Goal: Task Accomplishment & Management: Use online tool/utility

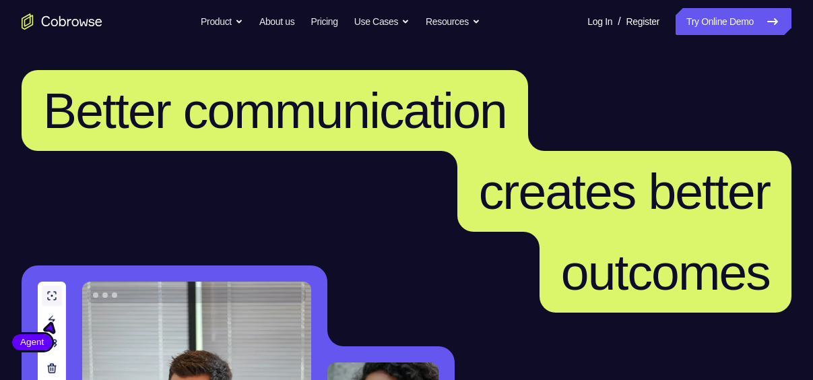
click at [701, 16] on link "Try Online Demo" at bounding box center [734, 21] width 116 height 27
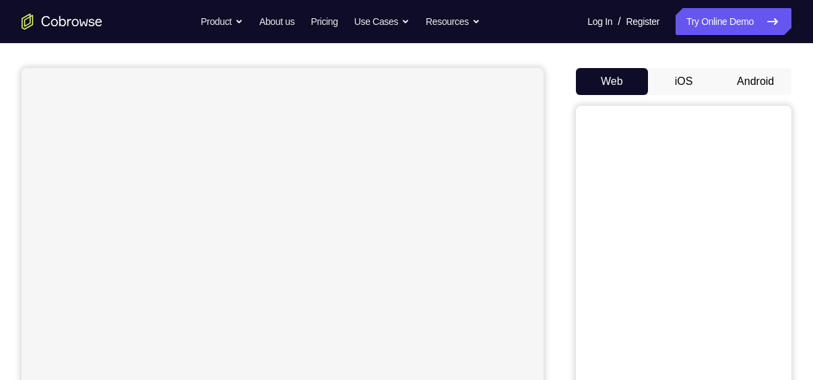
scroll to position [108, 0]
click at [751, 75] on button "Android" at bounding box center [756, 80] width 72 height 27
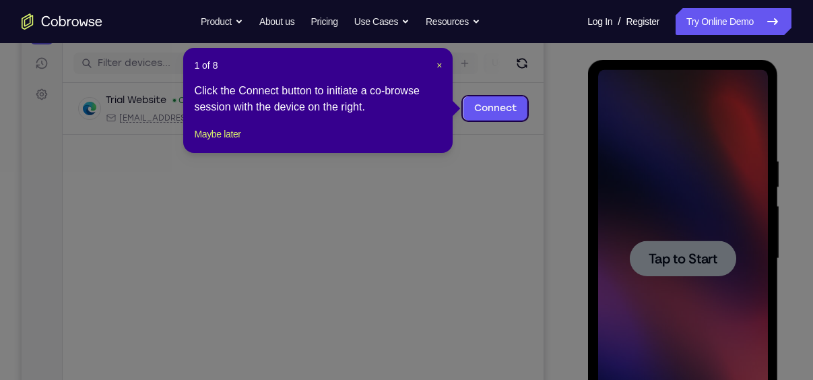
scroll to position [162, 0]
click at [441, 66] on span "×" at bounding box center [439, 66] width 5 height 11
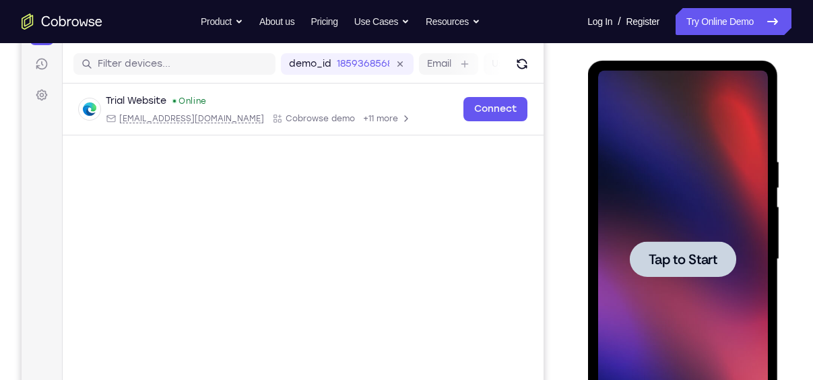
click at [667, 254] on span "Tap to Start" at bounding box center [682, 259] width 69 height 13
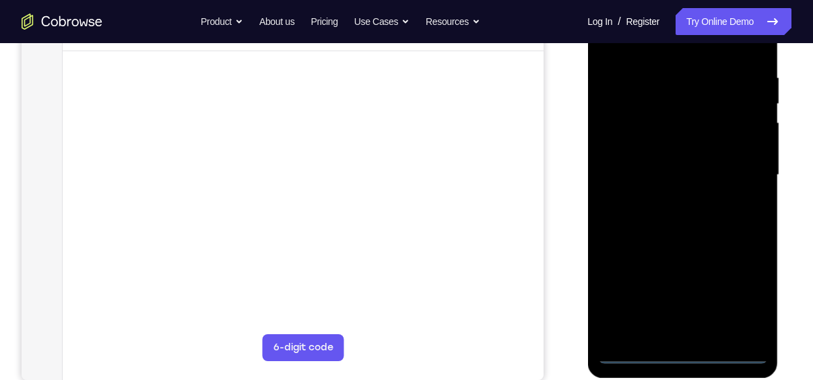
scroll to position [248, 0]
click at [685, 351] on div at bounding box center [683, 173] width 170 height 377
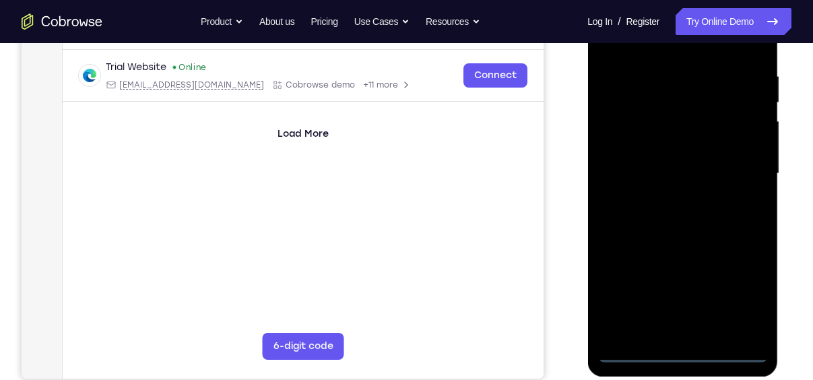
click at [737, 292] on div at bounding box center [683, 173] width 170 height 377
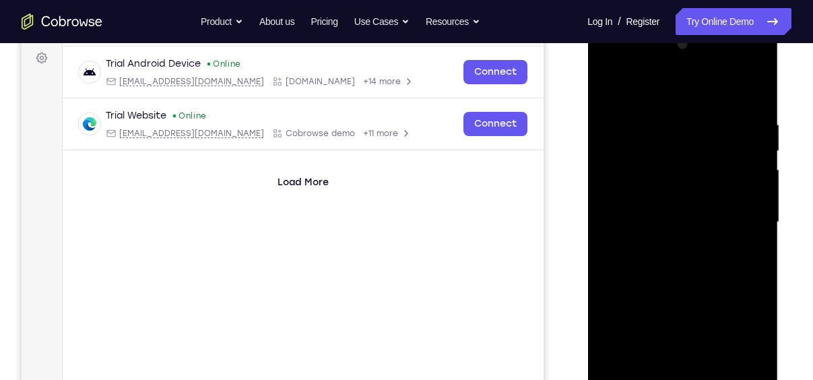
scroll to position [193, 0]
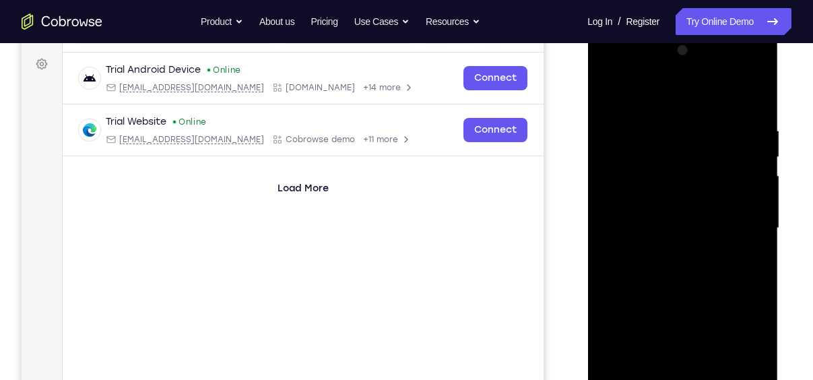
click at [611, 69] on div at bounding box center [683, 228] width 170 height 377
click at [619, 182] on div at bounding box center [683, 228] width 170 height 377
click at [658, 224] on div at bounding box center [683, 228] width 170 height 377
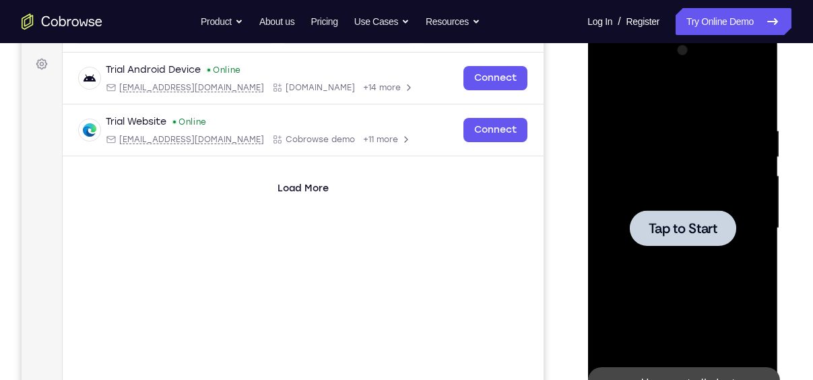
click at [680, 222] on span "Tap to Start" at bounding box center [682, 228] width 69 height 13
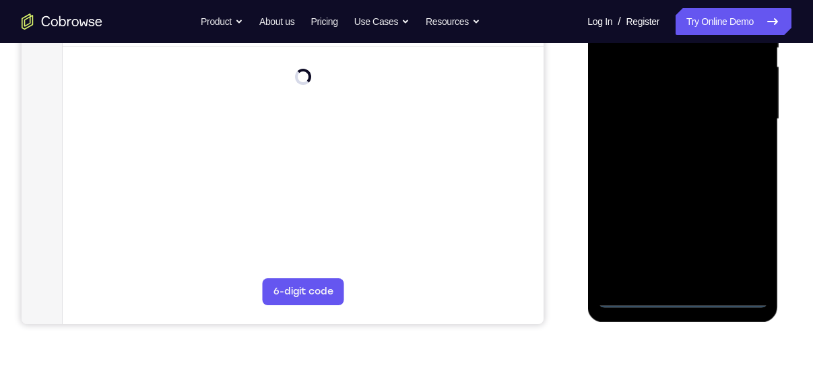
scroll to position [305, 0]
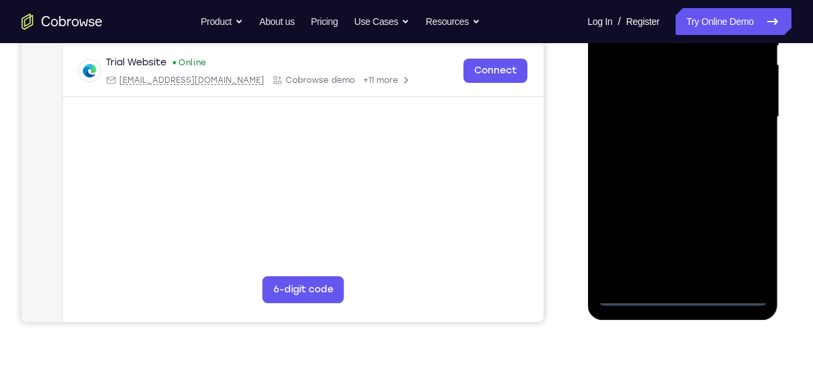
click at [681, 290] on div at bounding box center [683, 117] width 170 height 377
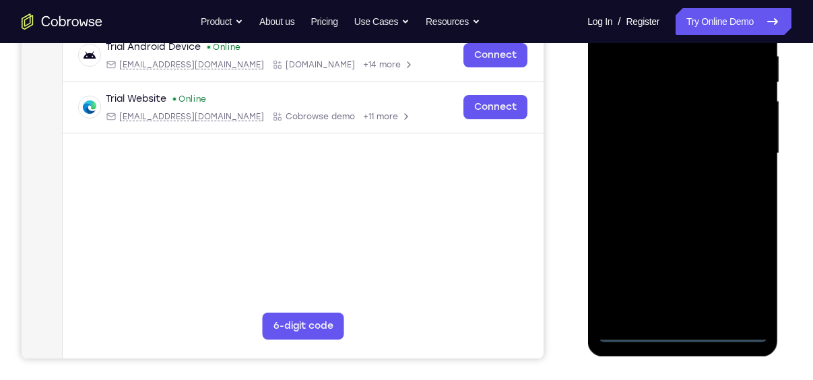
scroll to position [267, 0]
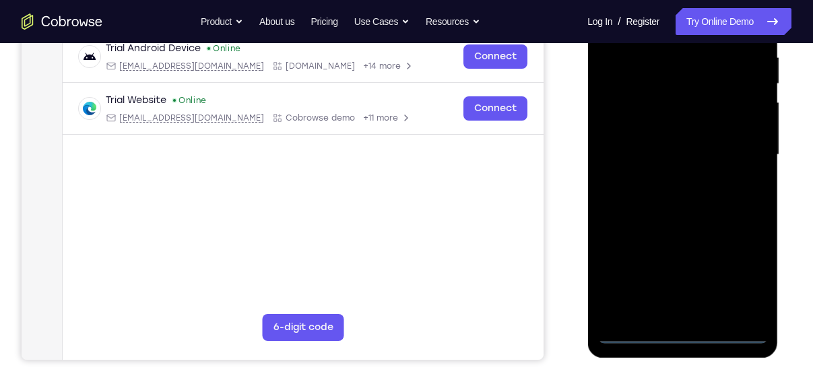
click at [682, 334] on div at bounding box center [683, 154] width 170 height 377
click at [688, 328] on div at bounding box center [683, 154] width 170 height 377
click at [741, 272] on div at bounding box center [683, 154] width 170 height 377
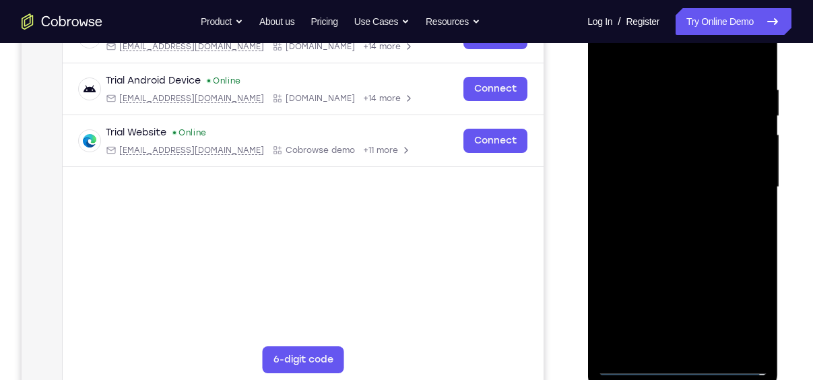
scroll to position [179, 0]
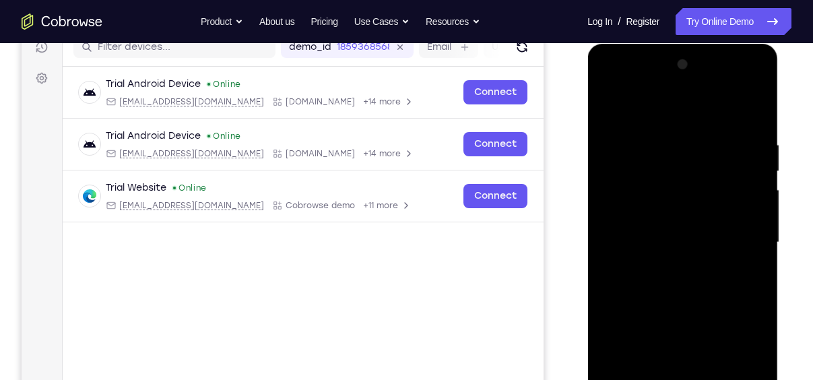
click at [613, 84] on div at bounding box center [683, 242] width 170 height 377
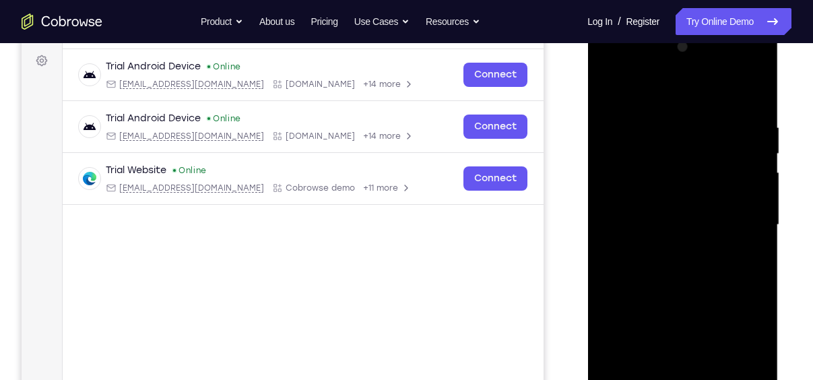
scroll to position [198, 0]
click at [625, 177] on div at bounding box center [683, 223] width 170 height 377
click at [667, 225] on div at bounding box center [683, 223] width 170 height 377
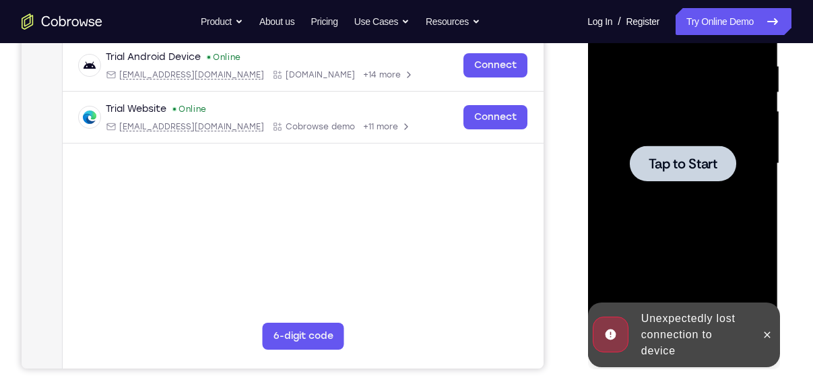
scroll to position [259, 0]
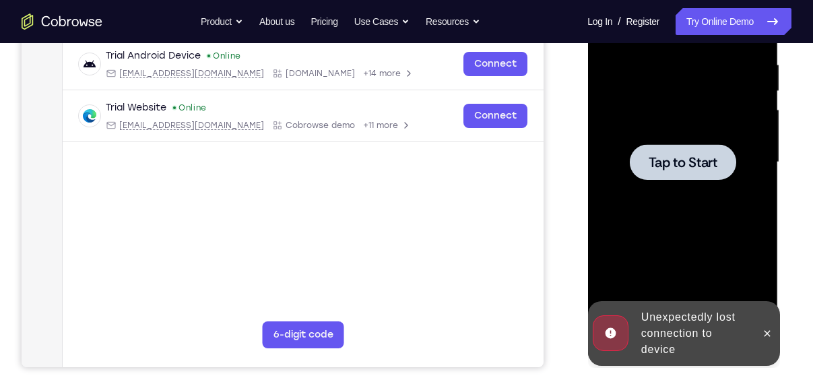
click at [687, 156] on span "Tap to Start" at bounding box center [682, 162] width 69 height 13
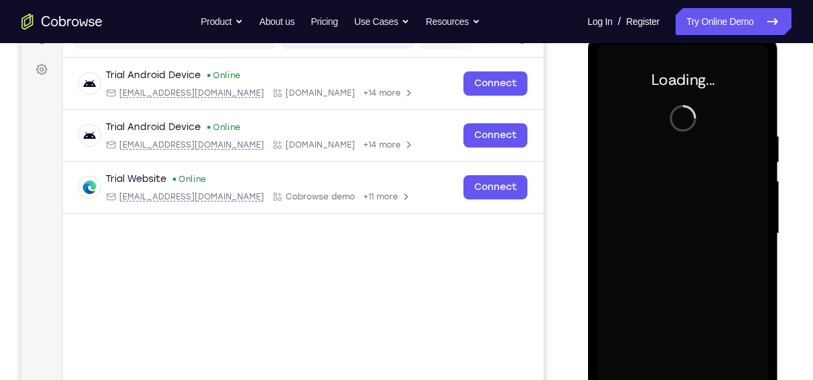
scroll to position [193, 0]
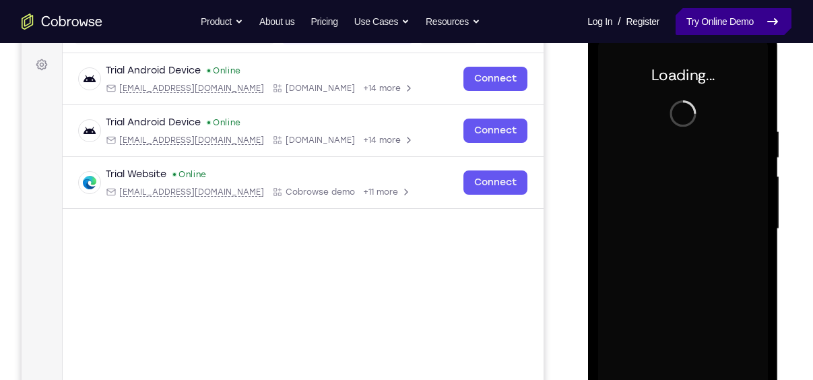
click at [710, 19] on link "Try Online Demo" at bounding box center [734, 21] width 116 height 27
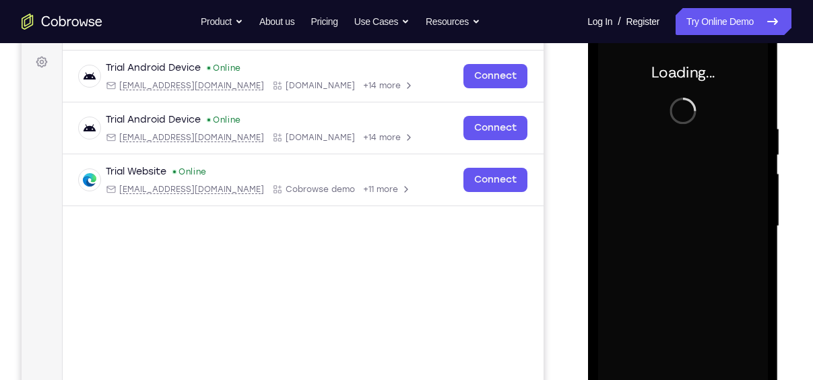
scroll to position [204, 0]
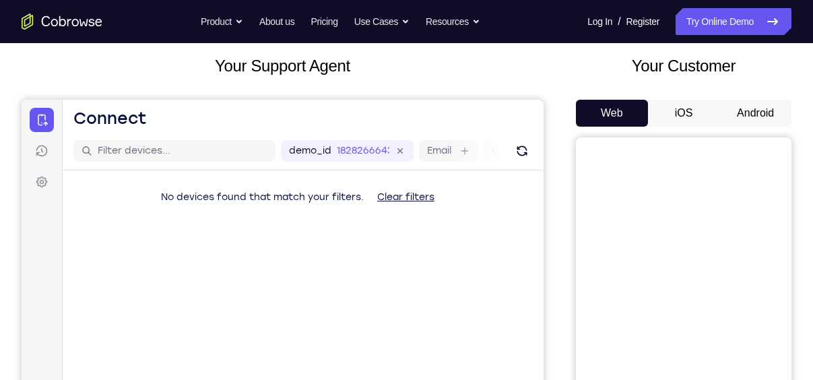
scroll to position [73, 0]
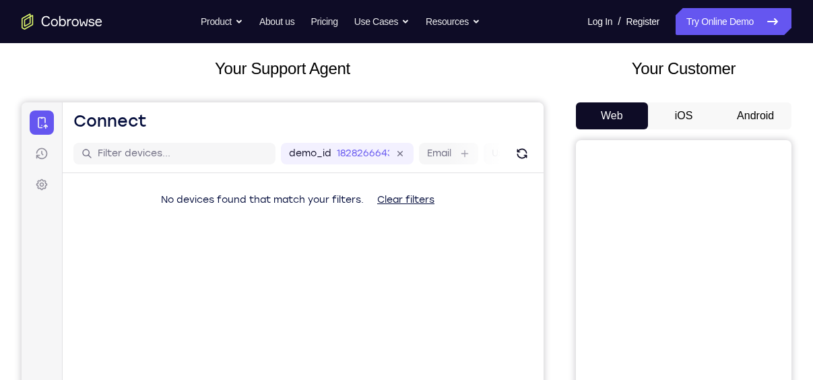
click at [760, 113] on button "Android" at bounding box center [756, 115] width 72 height 27
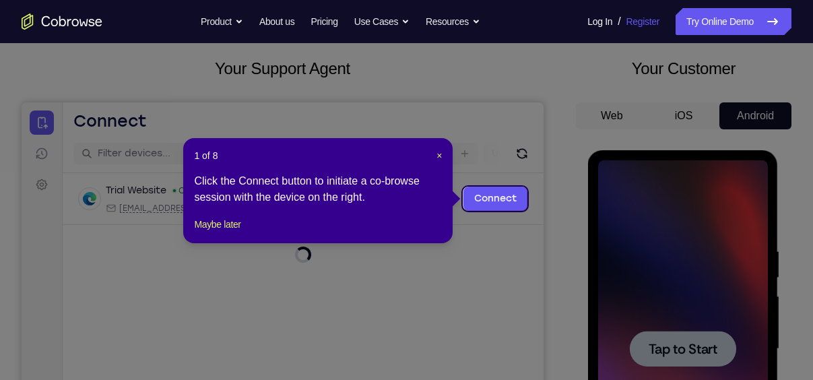
scroll to position [0, 0]
click at [438, 152] on span "×" at bounding box center [439, 155] width 5 height 11
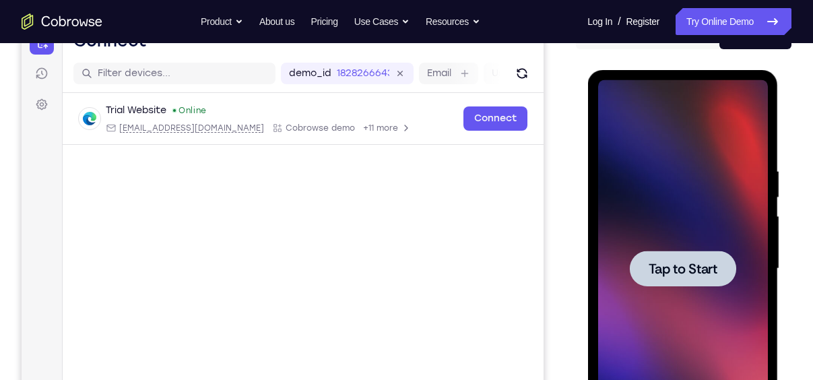
scroll to position [154, 0]
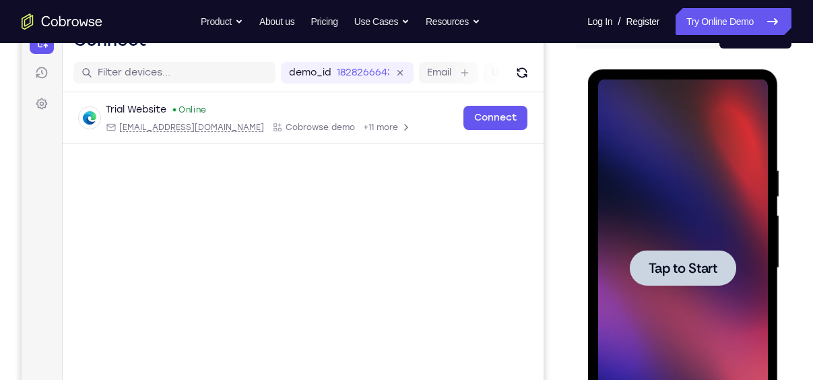
click at [660, 274] on span "Tap to Start" at bounding box center [682, 267] width 69 height 13
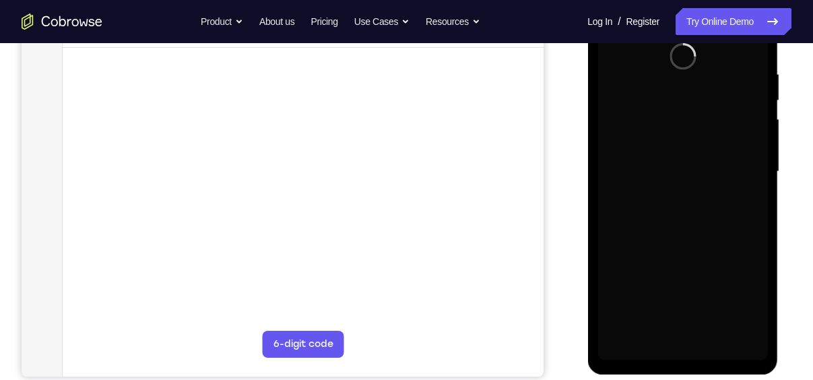
scroll to position [248, 0]
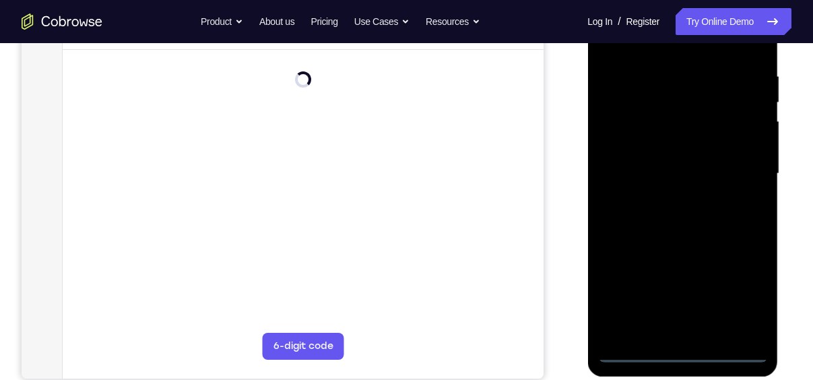
click at [683, 349] on div at bounding box center [683, 173] width 170 height 377
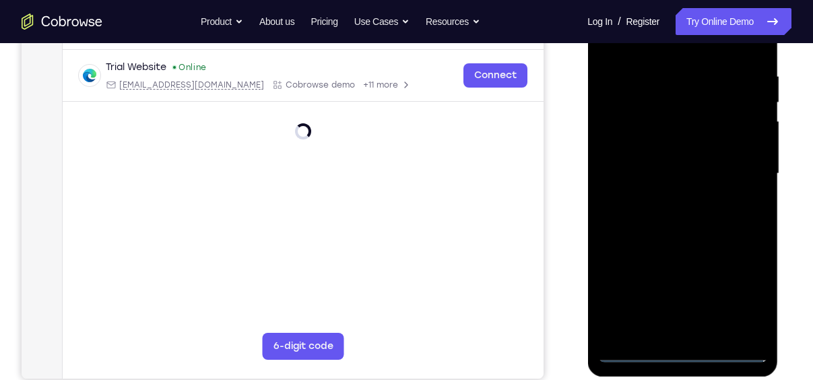
click at [739, 295] on div at bounding box center [683, 173] width 170 height 377
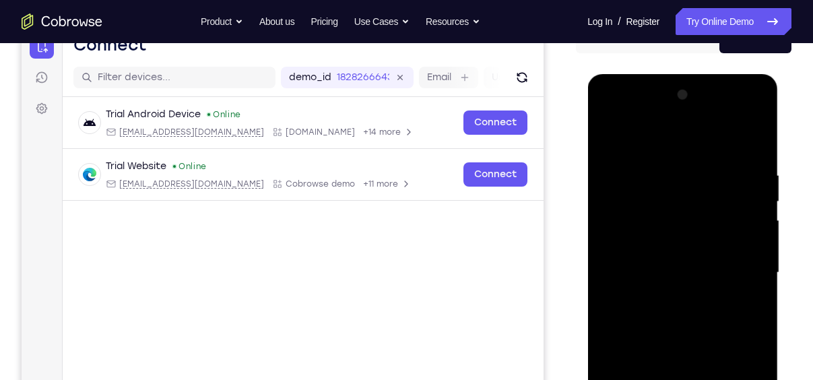
scroll to position [148, 0]
click at [611, 114] on div at bounding box center [683, 273] width 170 height 377
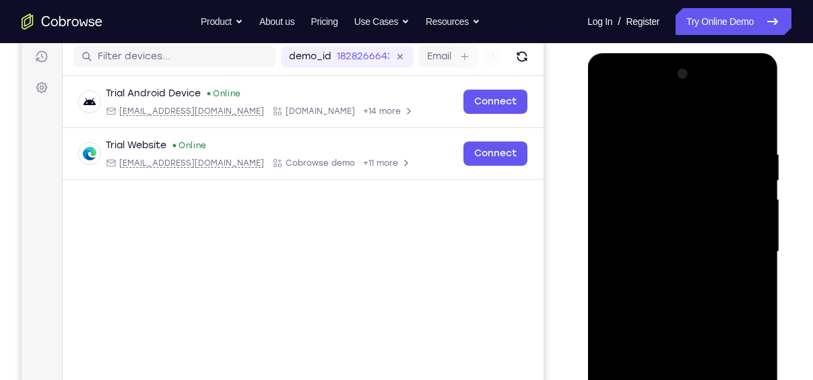
scroll to position [172, 0]
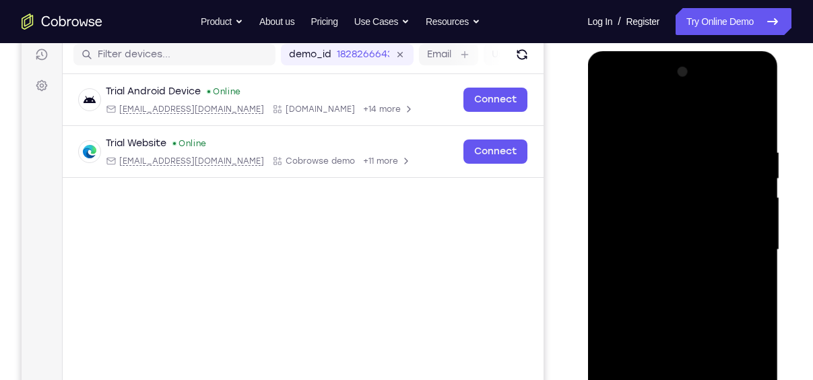
click at [621, 206] on div at bounding box center [683, 249] width 170 height 377
click at [646, 247] on div at bounding box center [683, 249] width 170 height 377
click at [659, 239] on div at bounding box center [683, 249] width 170 height 377
click at [659, 261] on div at bounding box center [683, 249] width 170 height 377
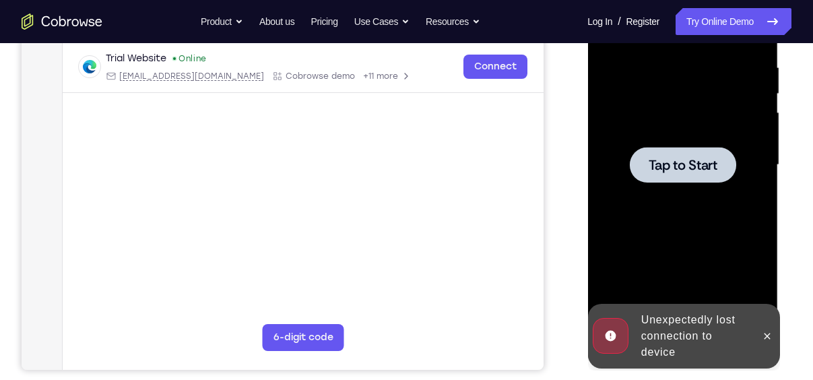
scroll to position [255, 0]
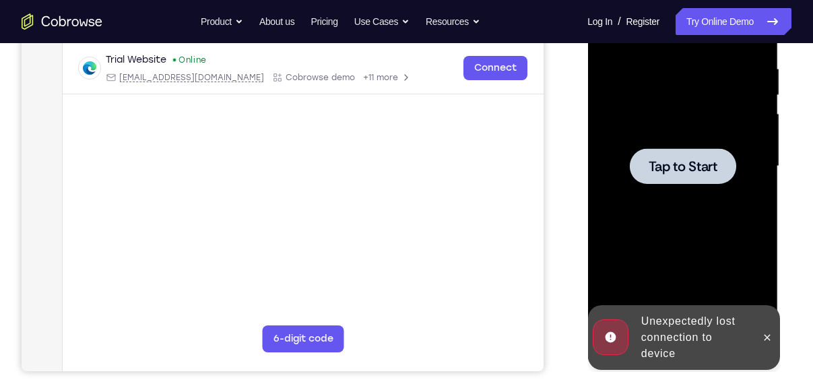
click at [691, 166] on span "Tap to Start" at bounding box center [682, 166] width 69 height 13
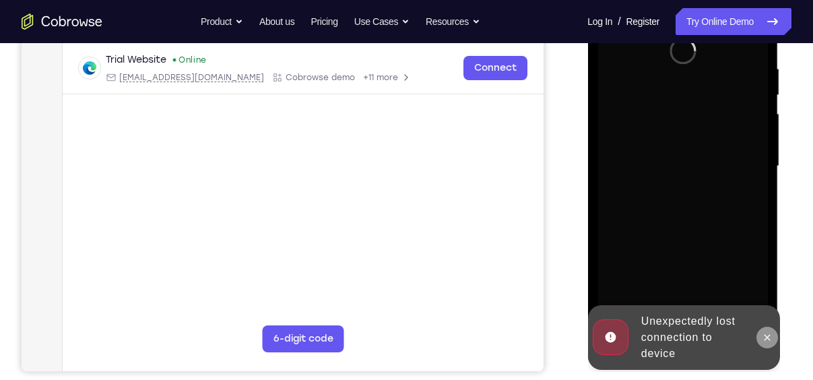
click at [767, 336] on icon at bounding box center [767, 337] width 11 height 11
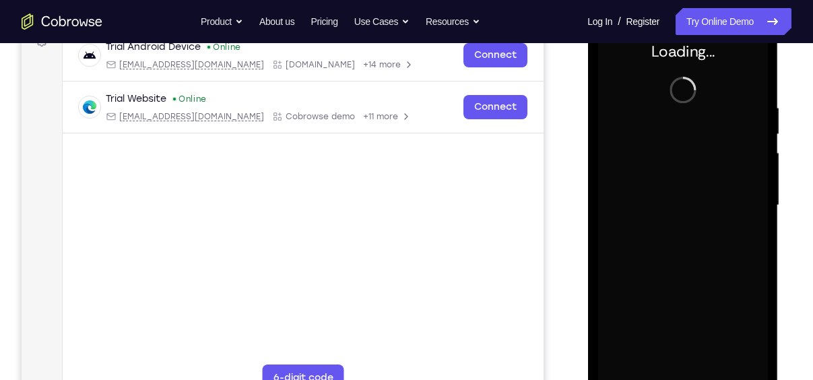
scroll to position [217, 0]
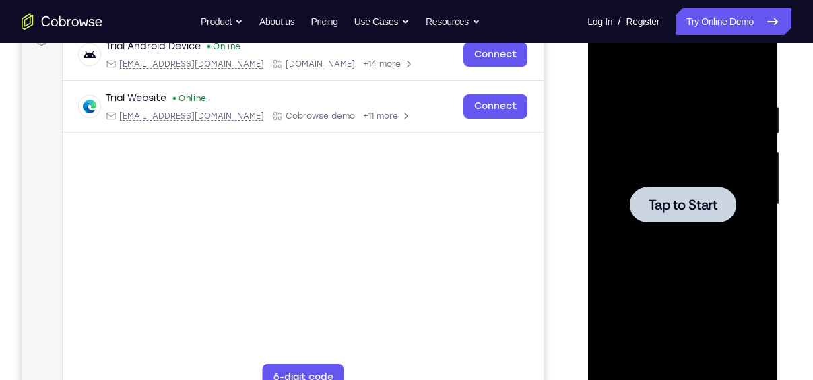
click at [702, 189] on div at bounding box center [682, 205] width 106 height 36
click at [698, 202] on span "Tap to Start" at bounding box center [682, 204] width 69 height 13
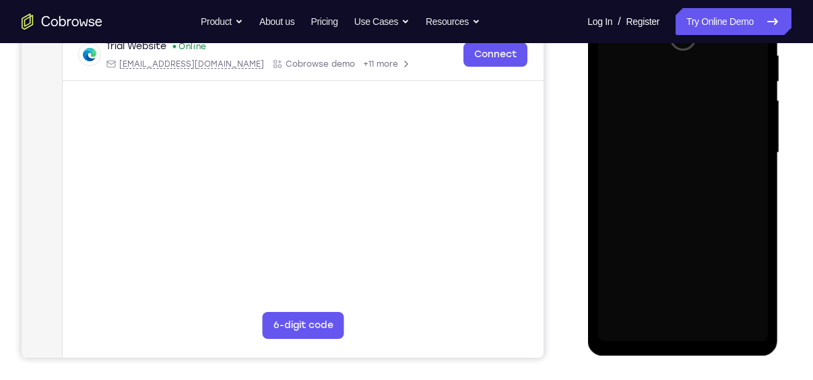
scroll to position [245, 0]
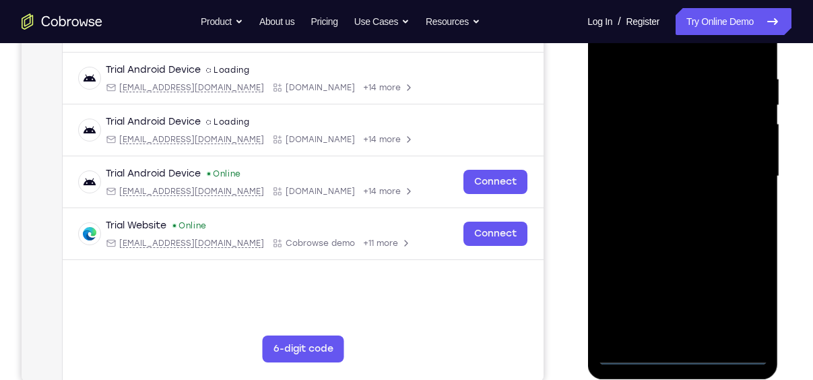
click at [684, 354] on div at bounding box center [683, 176] width 170 height 377
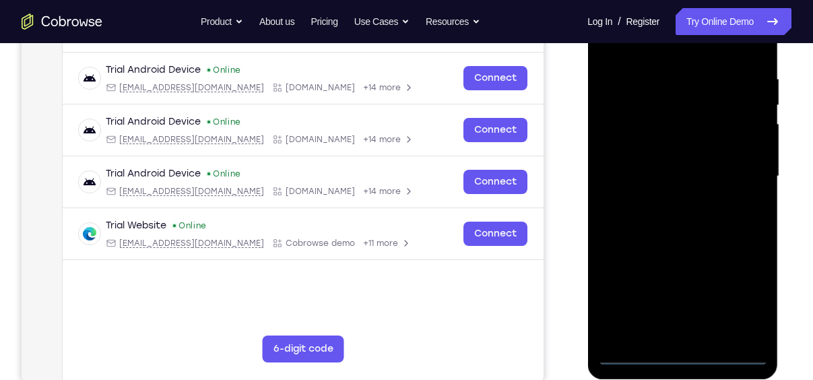
click at [745, 295] on div at bounding box center [683, 176] width 170 height 377
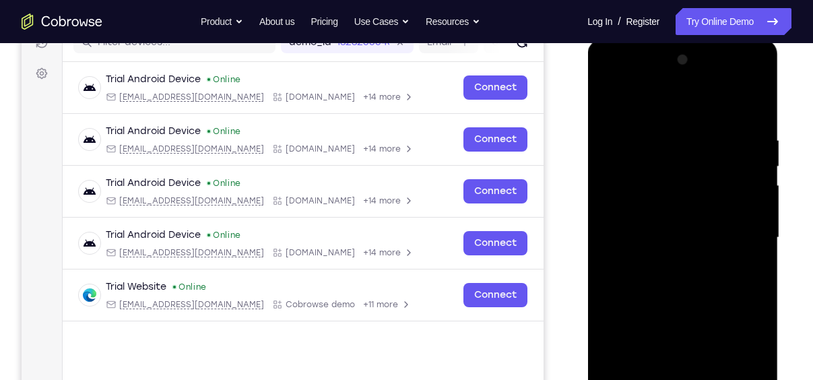
scroll to position [183, 0]
click at [607, 80] on div at bounding box center [683, 238] width 170 height 377
click at [621, 189] on div at bounding box center [683, 238] width 170 height 377
click at [660, 236] on div at bounding box center [683, 238] width 170 height 377
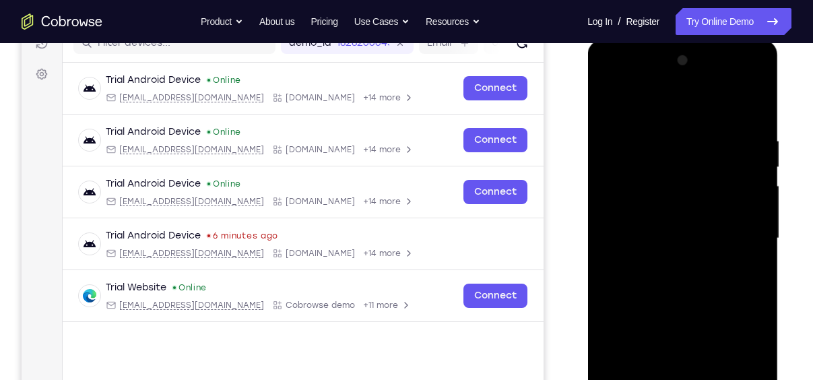
click at [657, 196] on div at bounding box center [683, 238] width 170 height 377
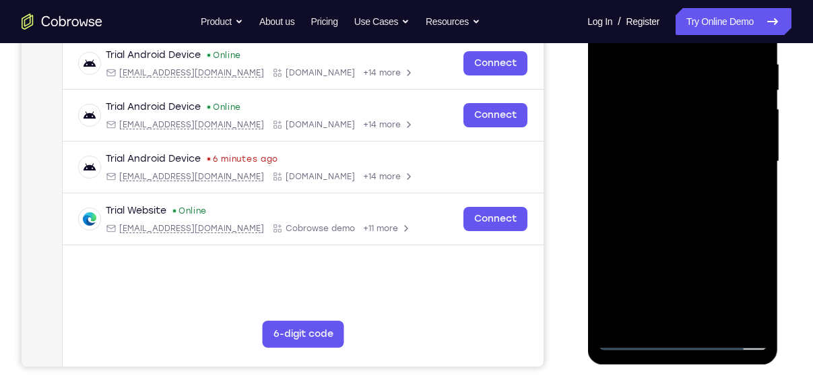
scroll to position [261, 0]
click at [698, 265] on div at bounding box center [683, 160] width 170 height 377
click at [642, 241] on div at bounding box center [683, 160] width 170 height 377
click at [681, 262] on div at bounding box center [683, 160] width 170 height 377
click at [617, 264] on div at bounding box center [683, 160] width 170 height 377
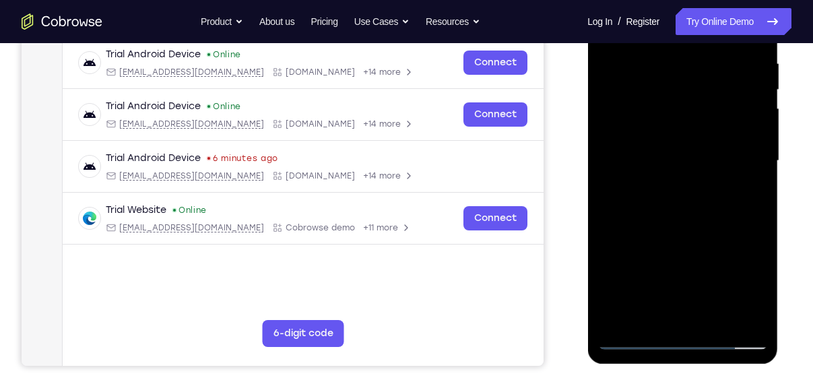
click at [697, 290] on div at bounding box center [683, 160] width 170 height 377
click at [679, 262] on div at bounding box center [683, 160] width 170 height 377
click at [734, 288] on div at bounding box center [683, 160] width 170 height 377
click at [610, 264] on div at bounding box center [683, 160] width 170 height 377
click at [725, 240] on div at bounding box center [683, 160] width 170 height 377
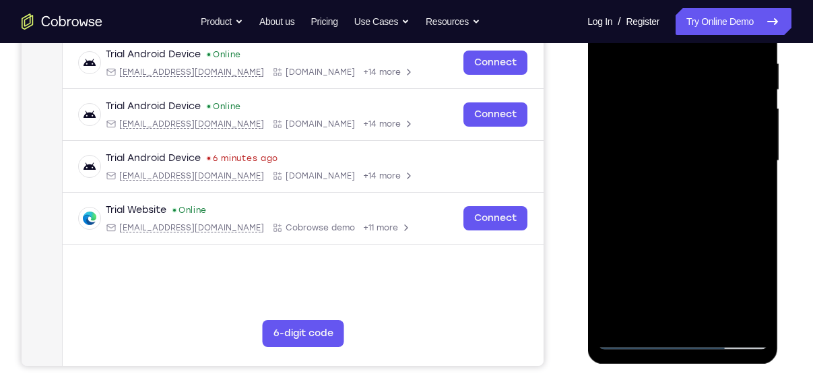
click at [751, 266] on div at bounding box center [683, 160] width 170 height 377
click at [733, 314] on div at bounding box center [683, 160] width 170 height 377
click at [665, 289] on div at bounding box center [683, 160] width 170 height 377
click at [741, 237] on div at bounding box center [683, 160] width 170 height 377
click at [733, 294] on div at bounding box center [683, 160] width 170 height 377
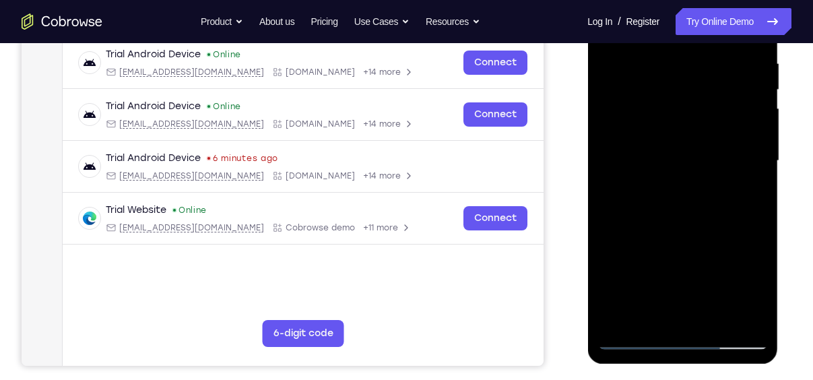
click at [654, 148] on div at bounding box center [683, 160] width 170 height 377
click at [609, 289] on div at bounding box center [683, 160] width 170 height 377
click at [612, 287] on div at bounding box center [683, 160] width 170 height 377
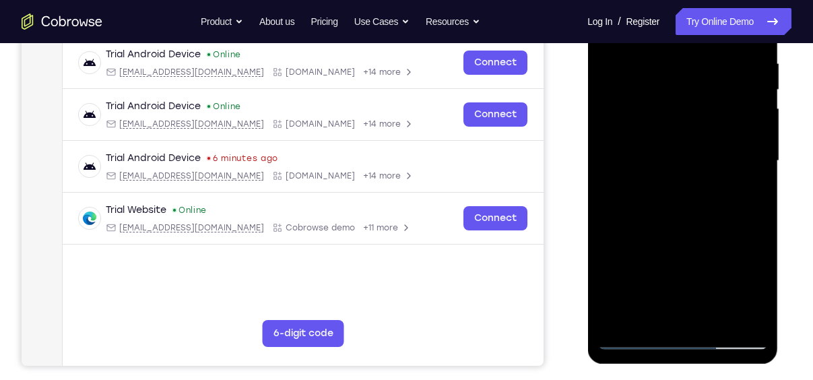
click at [696, 289] on div at bounding box center [683, 160] width 170 height 377
click at [618, 263] on div at bounding box center [683, 160] width 170 height 377
click at [700, 262] on div at bounding box center [683, 160] width 170 height 377
click at [656, 235] on div at bounding box center [683, 160] width 170 height 377
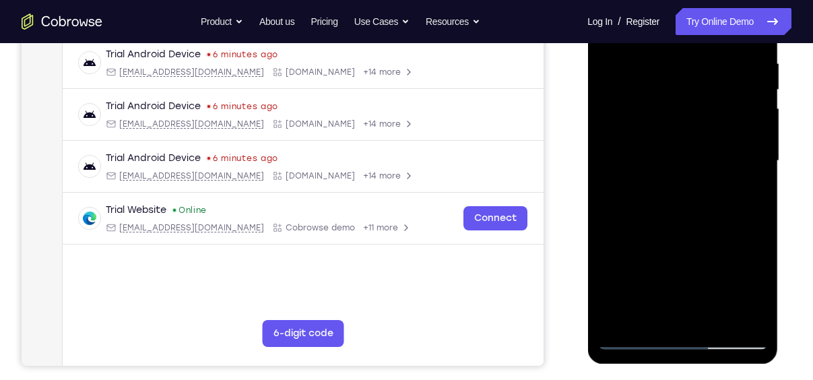
click at [655, 176] on div at bounding box center [683, 160] width 170 height 377
click at [752, 311] on div at bounding box center [683, 160] width 170 height 377
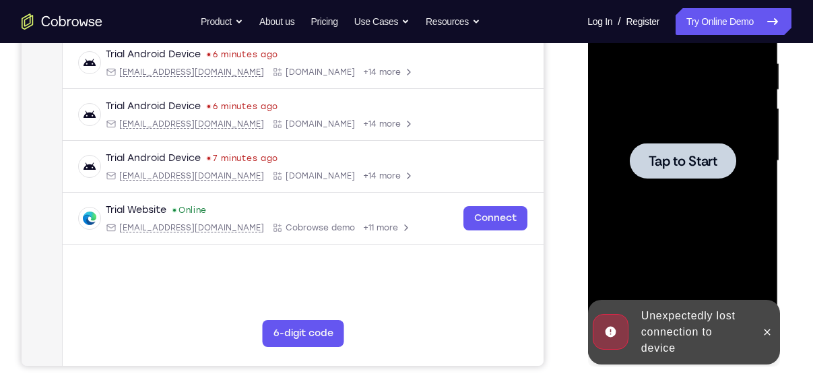
click at [668, 168] on span "Tap to Start" at bounding box center [682, 160] width 69 height 13
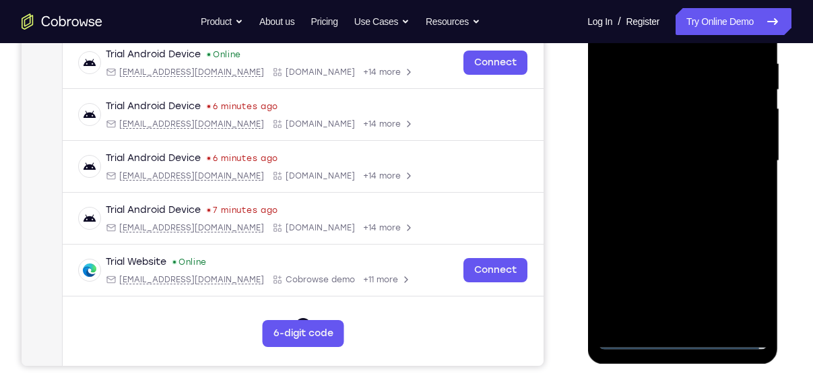
click at [681, 334] on div at bounding box center [683, 160] width 170 height 377
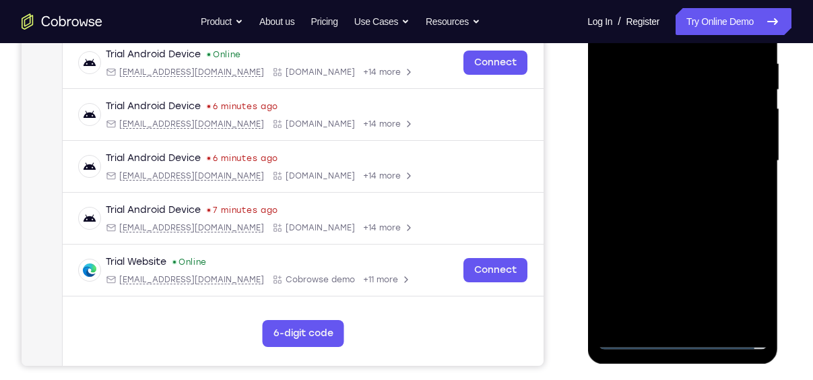
click at [691, 336] on div at bounding box center [683, 160] width 170 height 377
click at [684, 336] on div at bounding box center [683, 160] width 170 height 377
click at [739, 275] on div at bounding box center [683, 160] width 170 height 377
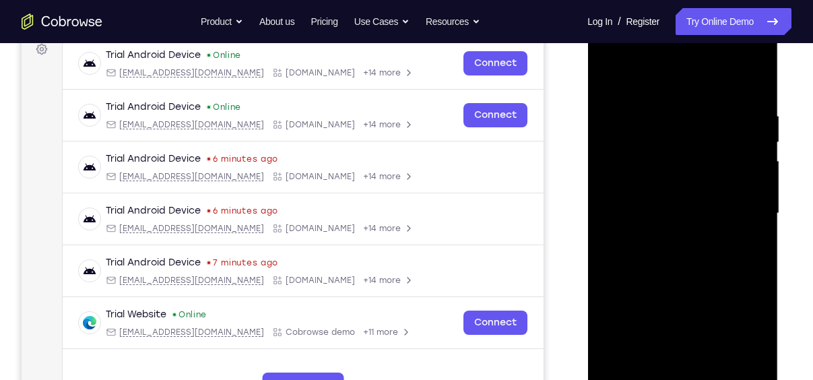
scroll to position [209, 0]
click at [608, 50] on div at bounding box center [683, 212] width 170 height 377
click at [626, 173] on div at bounding box center [683, 212] width 170 height 377
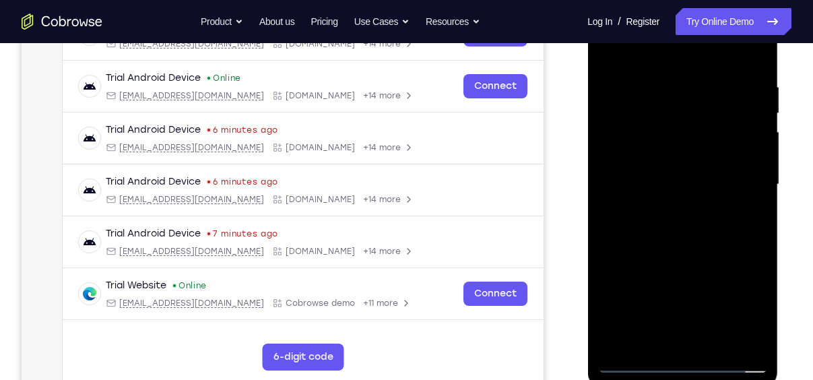
scroll to position [253, 0]
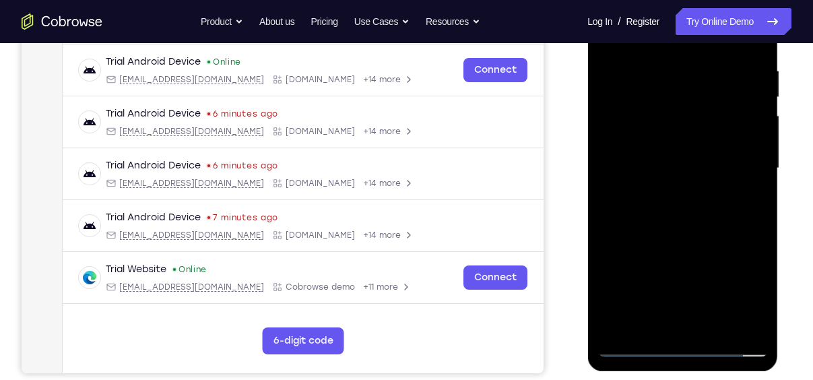
click at [649, 155] on div at bounding box center [683, 168] width 170 height 377
click at [673, 152] on div at bounding box center [683, 168] width 170 height 377
click at [638, 155] on div at bounding box center [683, 168] width 170 height 377
